Goal: Navigation & Orientation: Go to known website

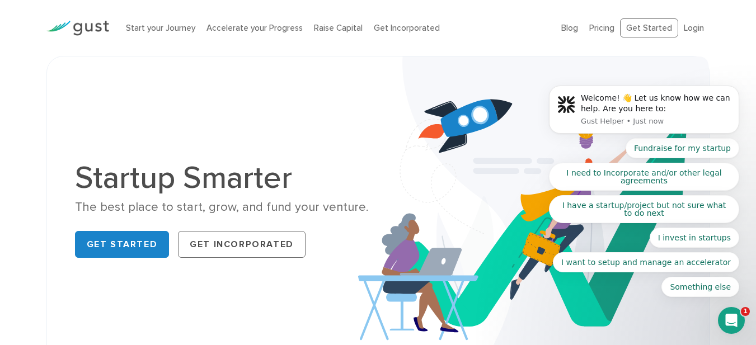
click at [686, 27] on body "Welcome! 👋 Let us know how we can help. Are you here to: Gust Helper • Just now…" at bounding box center [644, 112] width 215 height 396
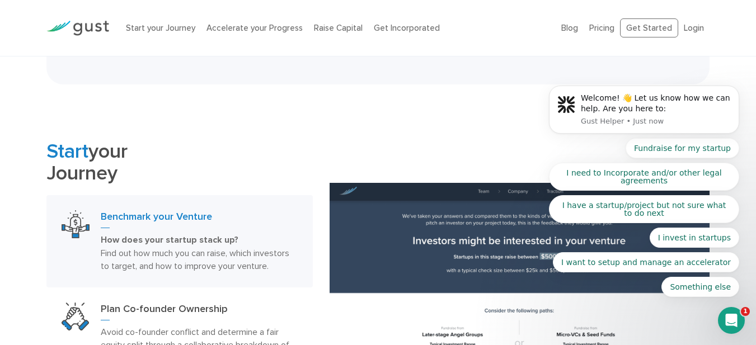
scroll to position [459, 0]
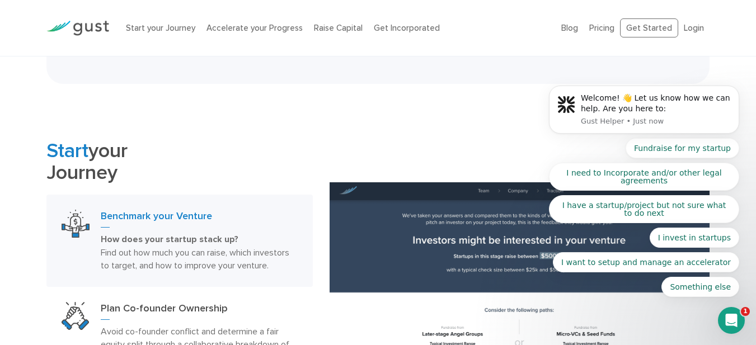
click at [636, 31] on body "Welcome! 👋 Let us know how we can help. Are you here to: Gust Helper • Just now…" at bounding box center [644, 112] width 215 height 396
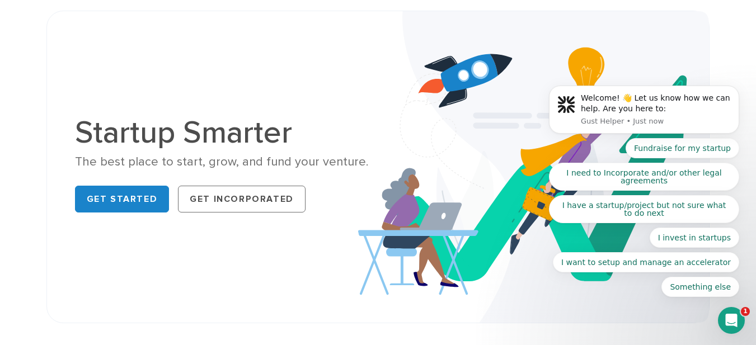
scroll to position [0, 0]
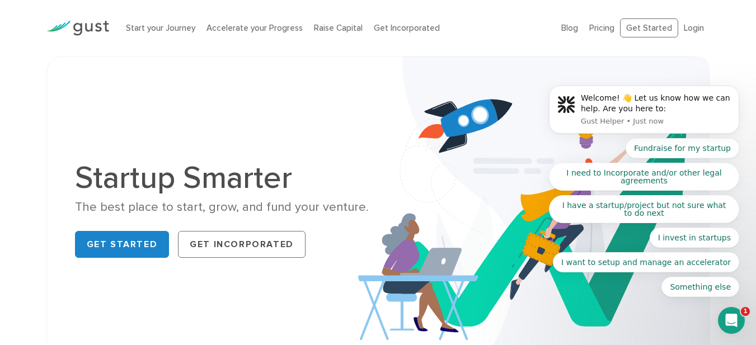
click at [687, 25] on body "Welcome! 👋 Let us know how we can help. Are you here to: Gust Helper • Just now…" at bounding box center [644, 112] width 215 height 396
drag, startPoint x: 651, startPoint y: 18, endPoint x: 647, endPoint y: 24, distance: 6.8
click at [650, 18] on body "Welcome! 👋 Let us know how we can help. Are you here to: Gust Helper • Just now…" at bounding box center [644, 112] width 215 height 396
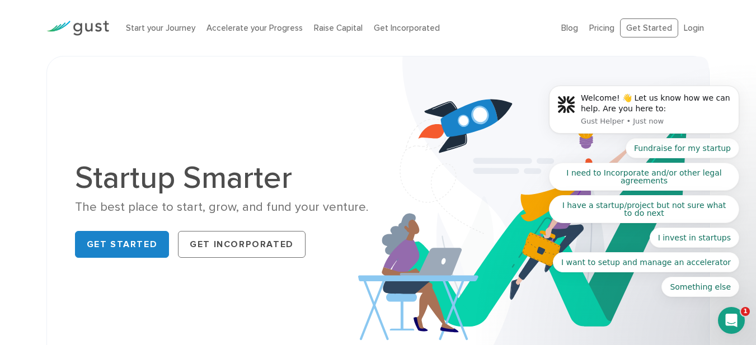
click at [647, 24] on body "Welcome! 👋 Let us know how we can help. Are you here to: Gust Helper • Just now…" at bounding box center [644, 112] width 215 height 396
click at [112, 245] on link "Get Started" at bounding box center [122, 244] width 95 height 27
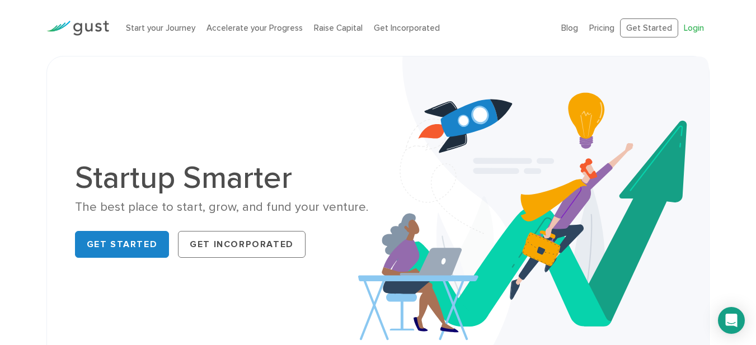
click at [695, 29] on link "Login" at bounding box center [694, 28] width 20 height 10
